Goal: Information Seeking & Learning: Learn about a topic

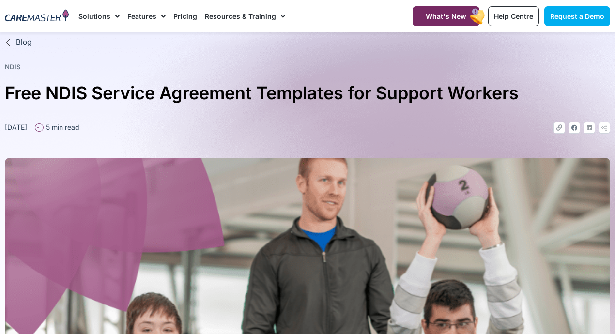
scroll to position [3, 0]
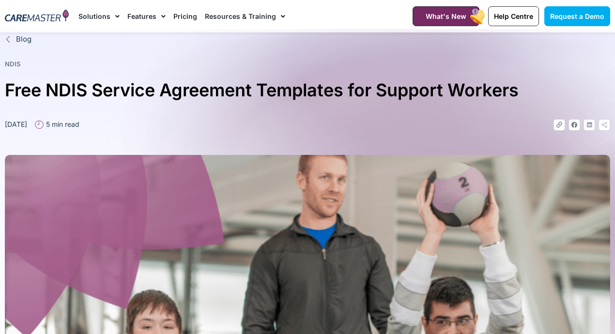
click at [176, 17] on link "Pricing" at bounding box center [185, 16] width 24 height 32
